Goal: Communication & Community: Answer question/provide support

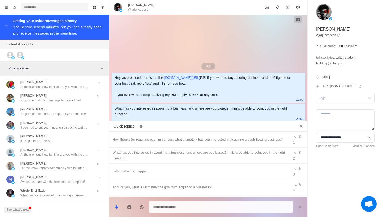
type textarea "*"
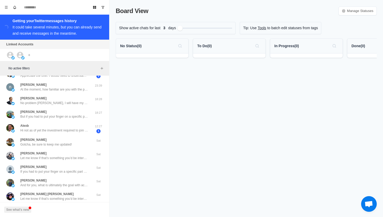
scroll to position [175, 0]
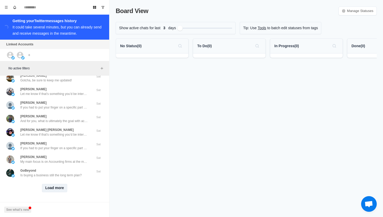
click at [52, 188] on button "Load more" at bounding box center [55, 188] width 26 height 8
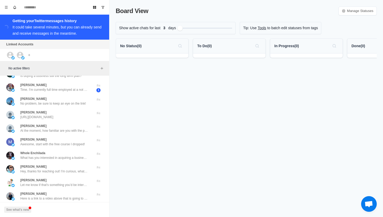
scroll to position [274, 0]
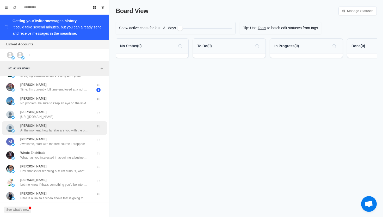
click at [68, 135] on div "Derek At the moment, how familiar are you with the process of buying a business…" at bounding box center [54, 128] width 105 height 14
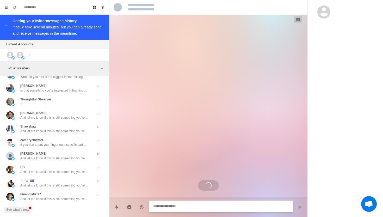
scroll to position [447, 0]
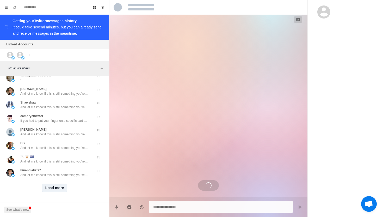
click at [51, 190] on button "Load more" at bounding box center [55, 187] width 26 height 8
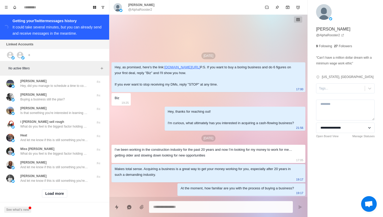
scroll to position [718, 0]
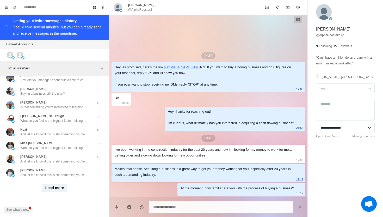
click at [55, 189] on button "Load more" at bounding box center [55, 187] width 26 height 8
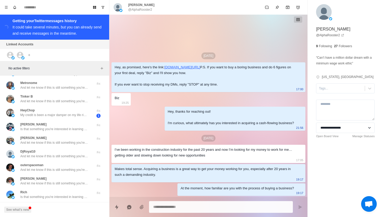
scroll to position [989, 0]
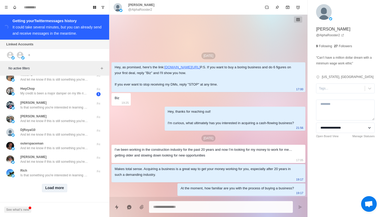
click at [56, 189] on button "Load more" at bounding box center [55, 188] width 26 height 8
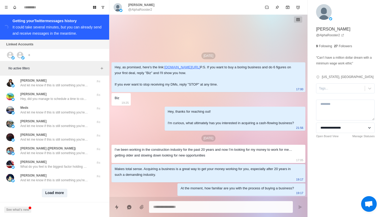
scroll to position [1261, 0]
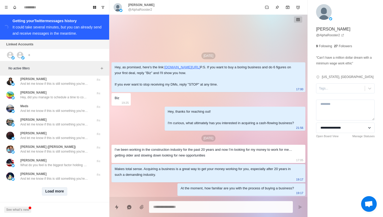
click at [58, 187] on button "Load more" at bounding box center [55, 191] width 26 height 8
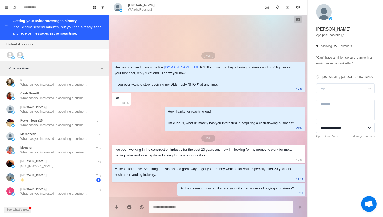
scroll to position [1533, 0]
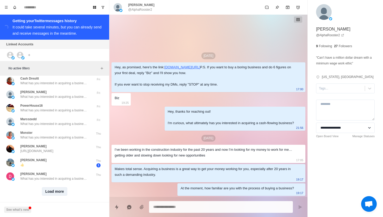
click at [54, 190] on button "Load more" at bounding box center [55, 191] width 26 height 8
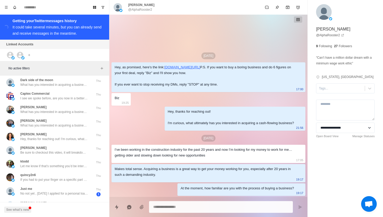
scroll to position [1738, 0]
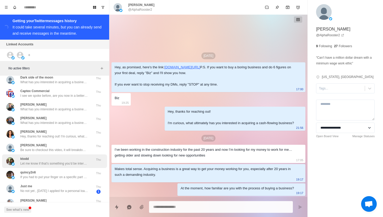
click at [57, 156] on div "ktodd Let me know if that’s something you’d be interested in and I can set you …" at bounding box center [54, 160] width 68 height 9
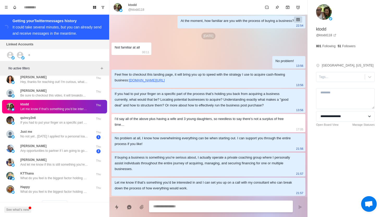
scroll to position [1805, 0]
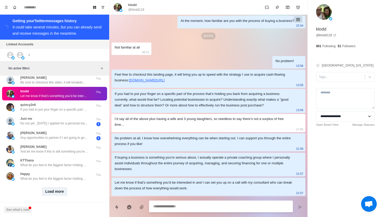
click at [55, 188] on button "Load more" at bounding box center [55, 191] width 26 height 8
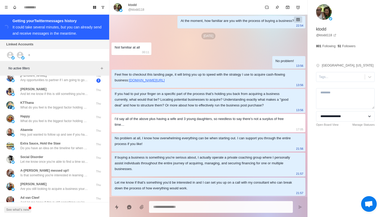
scroll to position [1862, 0]
click at [59, 155] on div "Social Disorder Let me know once you’re able to find a time so I can confirm th…" at bounding box center [54, 159] width 68 height 9
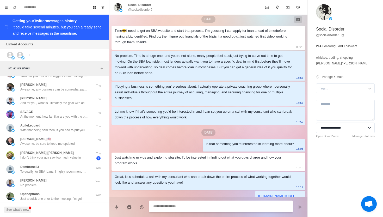
scroll to position [2077, 0]
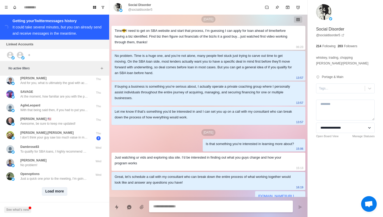
click at [61, 187] on button "Load more" at bounding box center [55, 191] width 26 height 8
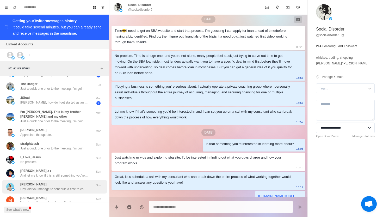
scroll to position [2249, 0]
click at [61, 186] on p "Hey, did you manage to schedule a time to connect with us?" at bounding box center [54, 188] width 68 height 5
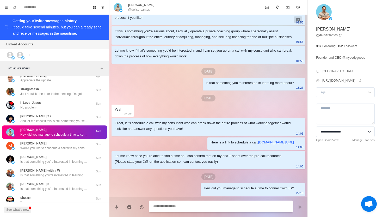
scroll to position [2354, 0]
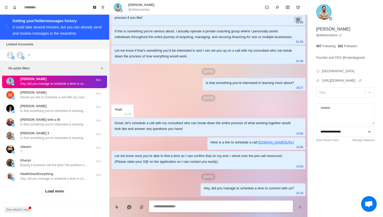
click at [61, 183] on div "Load more" at bounding box center [54, 191] width 105 height 17
click at [61, 188] on button "Load more" at bounding box center [55, 191] width 26 height 8
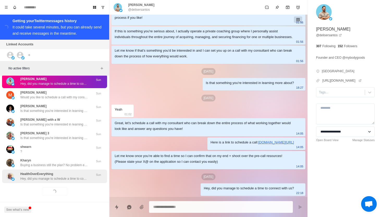
click at [61, 176] on p "Hey, did you manage to schedule a time to connect with us?" at bounding box center [54, 178] width 68 height 5
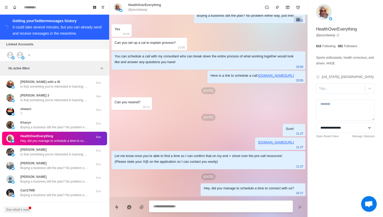
scroll to position [2393, 0]
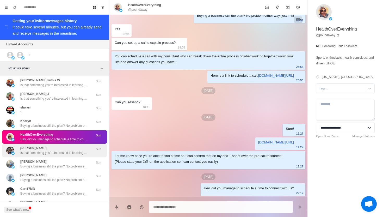
click at [54, 146] on div "Kirby Moore Is that something you're interested in learning more about?" at bounding box center [54, 150] width 68 height 9
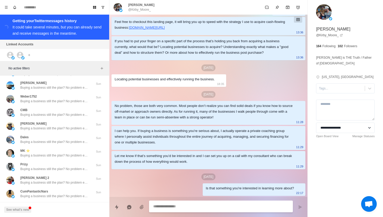
scroll to position [2625, 0]
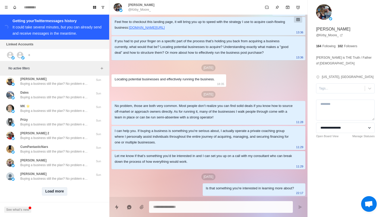
click at [53, 190] on button "Load more" at bounding box center [55, 191] width 26 height 8
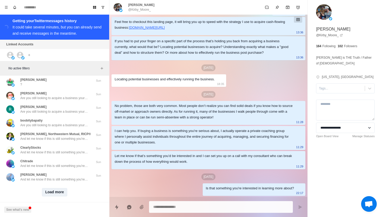
scroll to position [2901, 0]
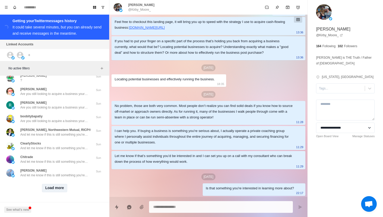
click at [53, 190] on button "Load more" at bounding box center [55, 188] width 26 height 8
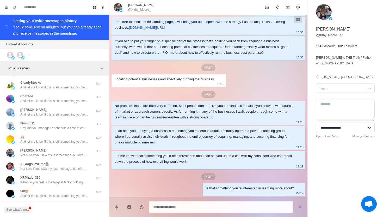
scroll to position [2925, 0]
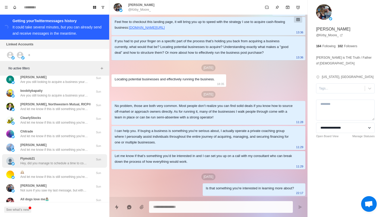
click at [52, 160] on div "Flymob21 Hey, did you manage to schedule a time to connect with us?" at bounding box center [54, 160] width 68 height 9
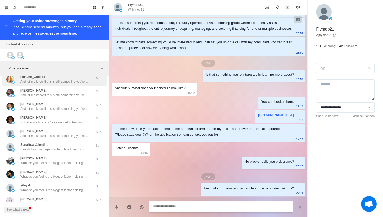
scroll to position [3172, 0]
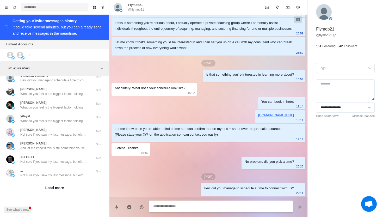
type textarea "*"
click at [42, 9] on input at bounding box center [54, 7] width 67 height 8
type input "*"
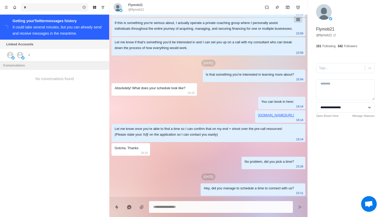
type textarea "*"
click at [82, 6] on button "Remove search" at bounding box center [84, 7] width 10 height 10
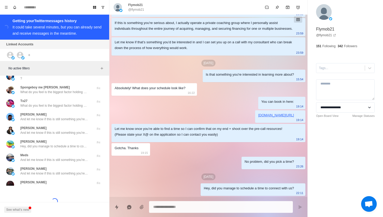
scroll to position [1213, 0]
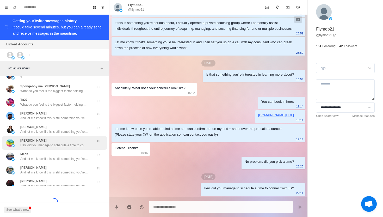
click at [79, 138] on div "DAVEY PAHALNICK Hey, did you manage to schedule a time to connect with us?" at bounding box center [54, 142] width 68 height 9
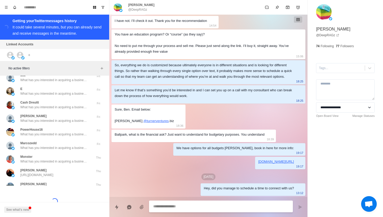
scroll to position [1523, 0]
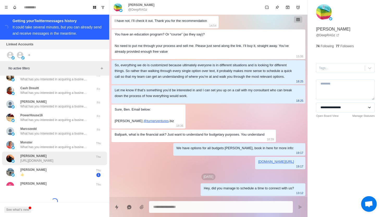
click at [53, 154] on div "Drew Dufresne https://calendly.com/acquisitionaceteam/acquisition-ace?utm_sourc…" at bounding box center [36, 158] width 33 height 9
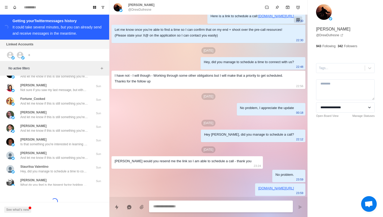
scroll to position [3203, 0]
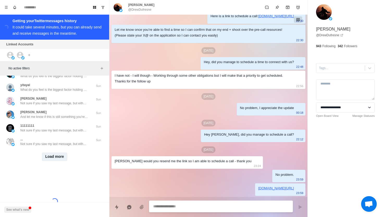
click at [53, 157] on button "Load more" at bounding box center [55, 156] width 26 height 8
type textarea "*"
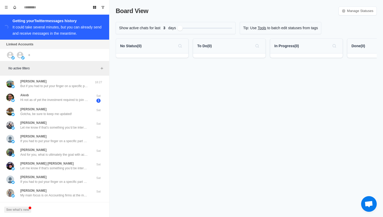
scroll to position [175, 0]
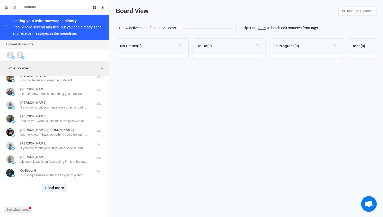
click at [53, 186] on button "Load more" at bounding box center [55, 188] width 26 height 8
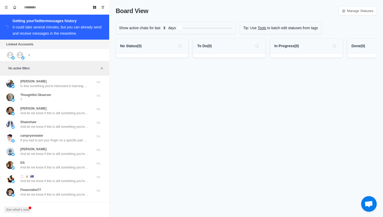
scroll to position [447, 0]
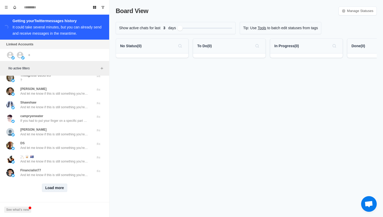
click at [55, 187] on button "Load more" at bounding box center [55, 187] width 26 height 8
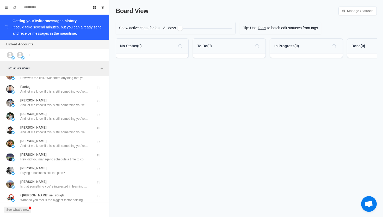
scroll to position [657, 0]
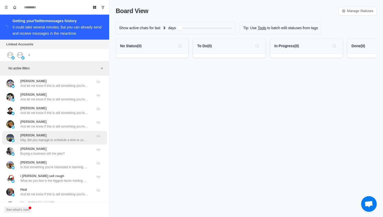
click at [61, 141] on p "Hey, did you manage to schedule a time to connect with us?" at bounding box center [54, 140] width 68 height 5
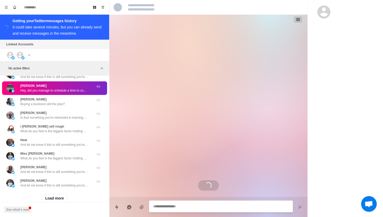
scroll to position [708, 0]
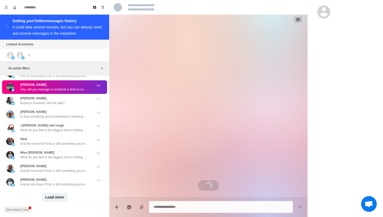
click at [56, 196] on button "Load more" at bounding box center [55, 197] width 26 height 8
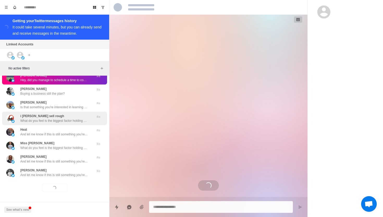
scroll to position [290, 0]
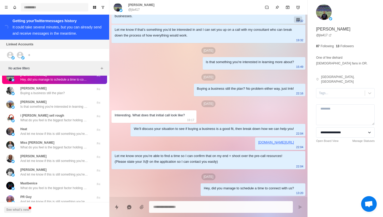
click at [37, 7] on input at bounding box center [54, 7] width 67 height 8
type textarea "*"
type input "*"
type textarea "*"
type input "*"
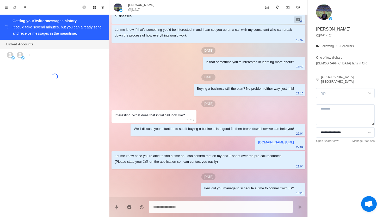
type textarea "*"
